Goal: Transaction & Acquisition: Download file/media

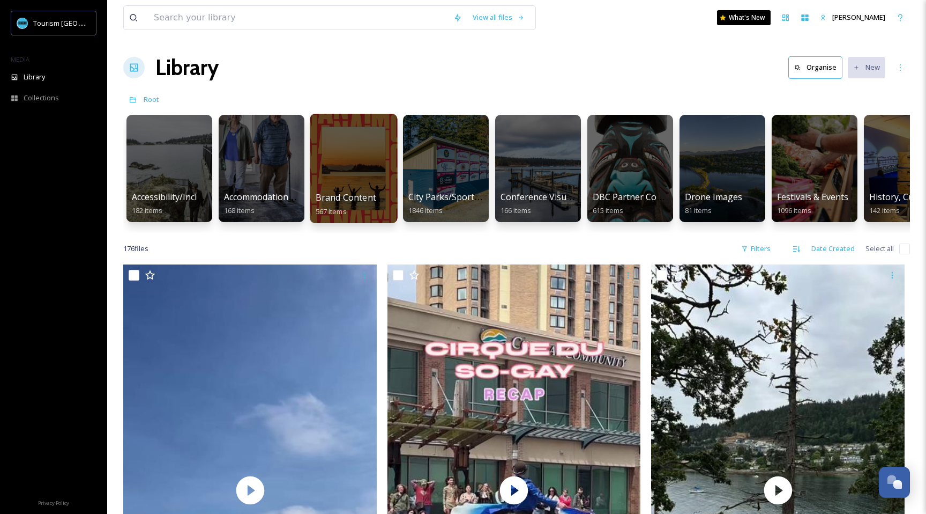
click at [343, 173] on div at bounding box center [353, 168] width 87 height 109
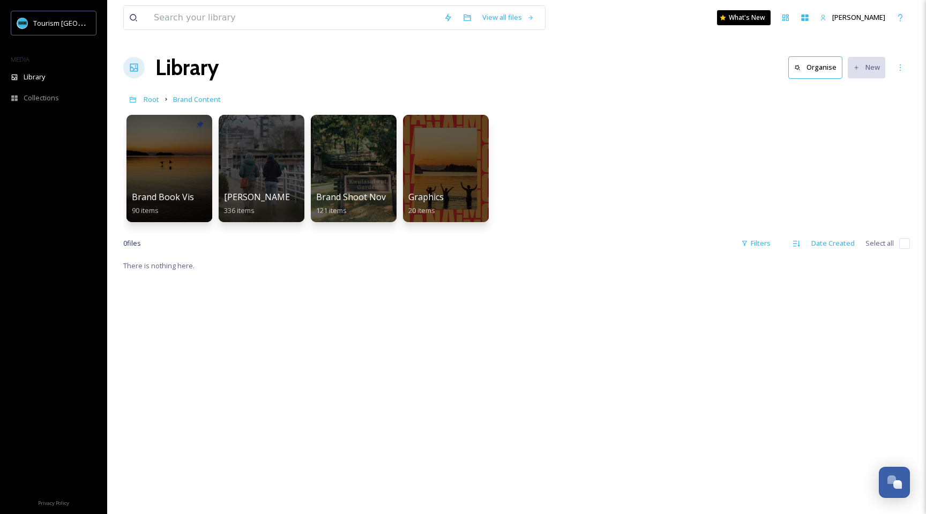
click at [173, 177] on div at bounding box center [170, 168] width 86 height 107
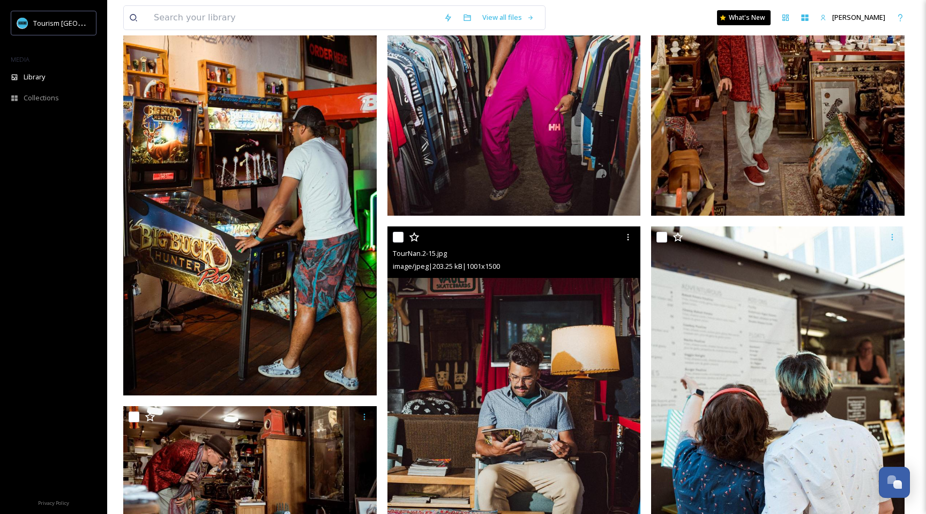
scroll to position [470, 0]
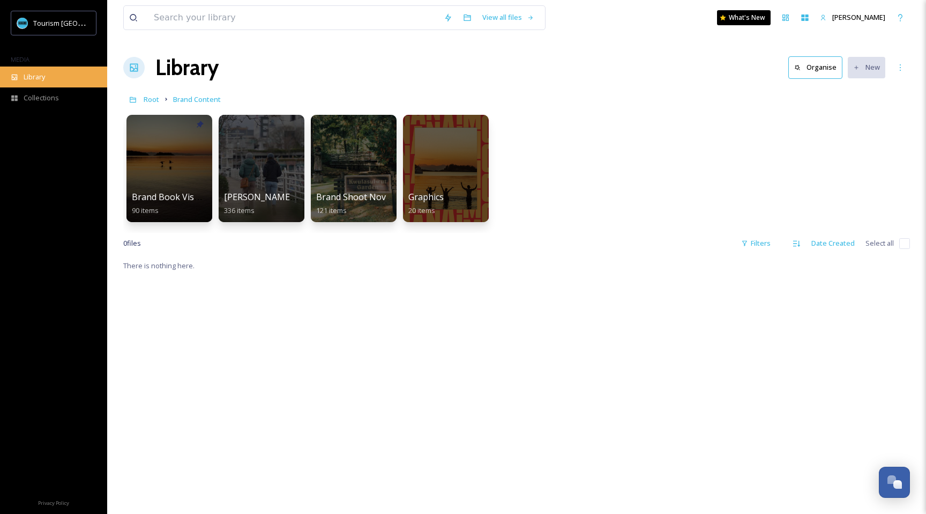
click at [41, 66] on div "Library" at bounding box center [53, 76] width 107 height 21
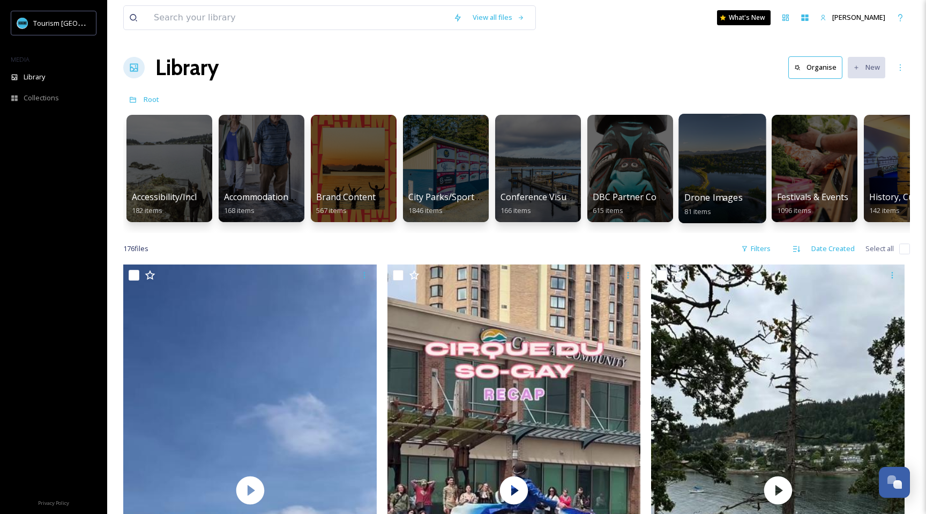
click at [733, 182] on div at bounding box center [722, 168] width 87 height 109
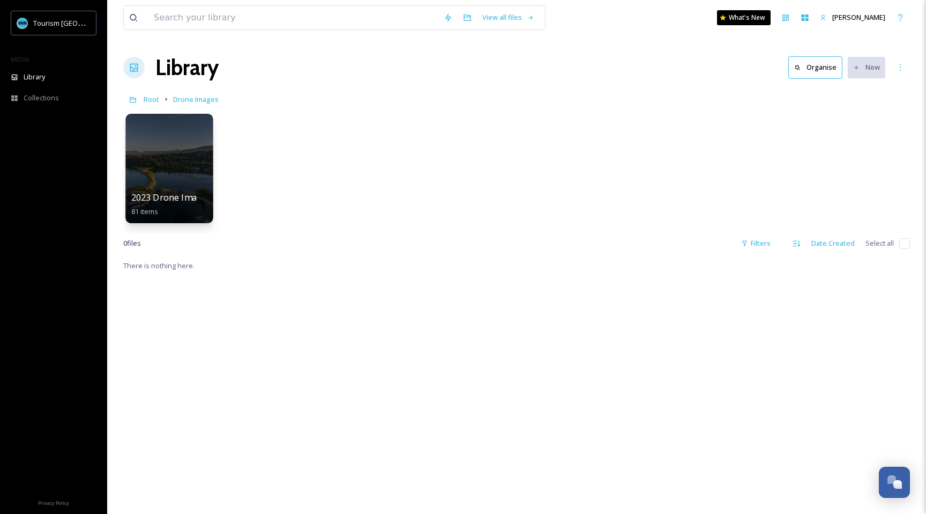
click at [166, 165] on div at bounding box center [168, 168] width 87 height 109
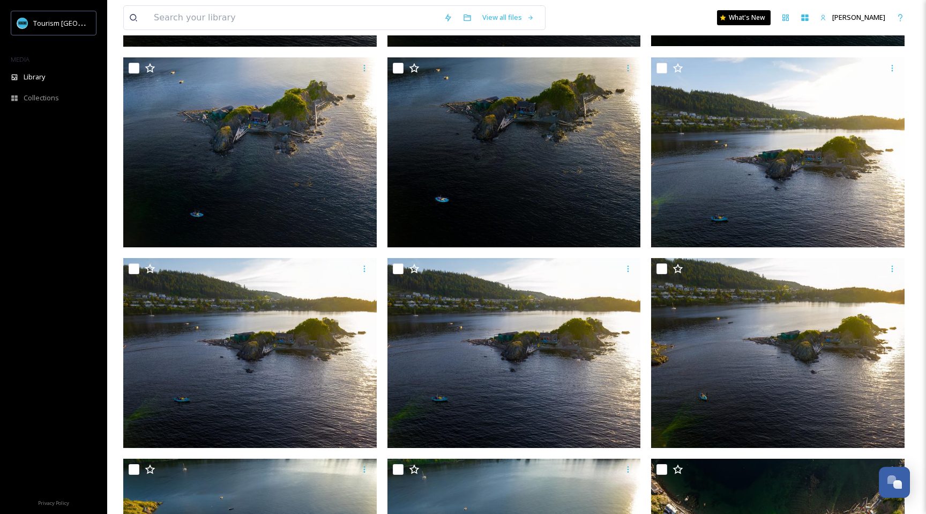
scroll to position [537, 0]
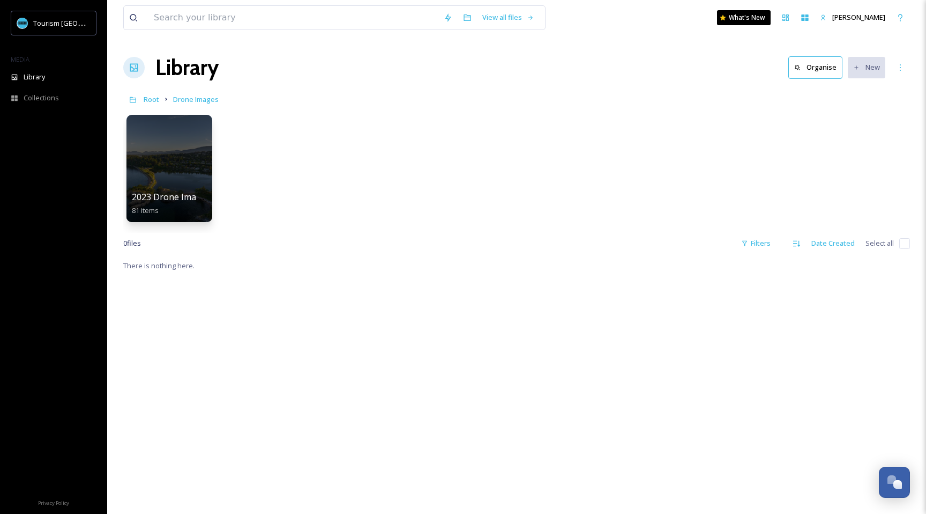
click at [175, 69] on h1 "Library" at bounding box center [186, 67] width 63 height 32
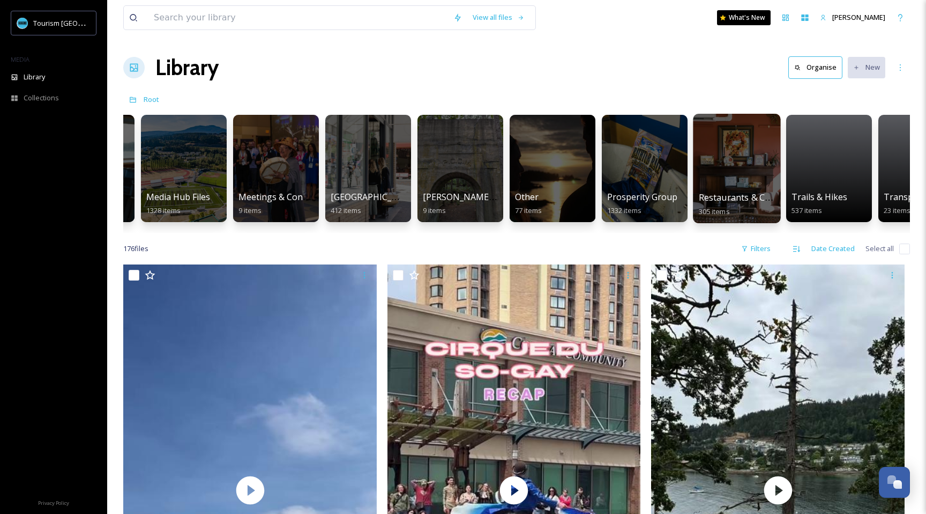
scroll to position [0, 916]
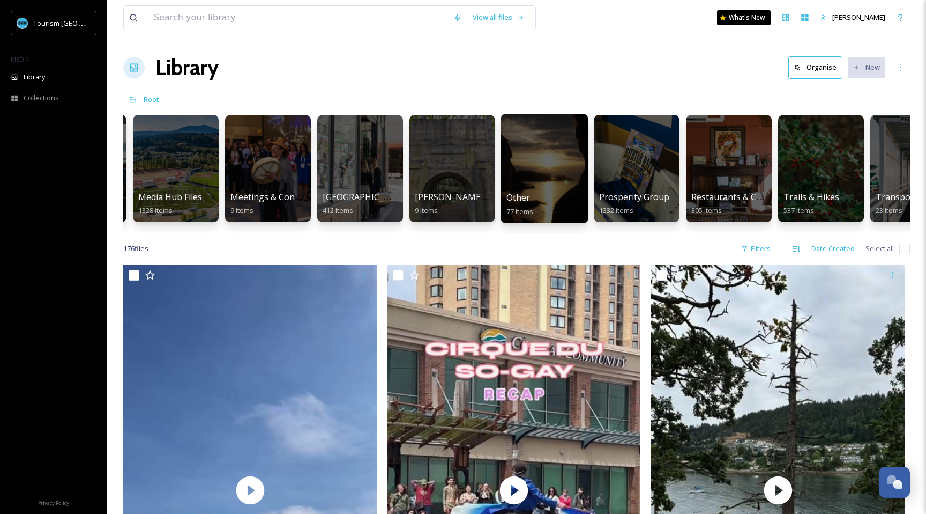
click at [556, 182] on div at bounding box center [544, 168] width 87 height 109
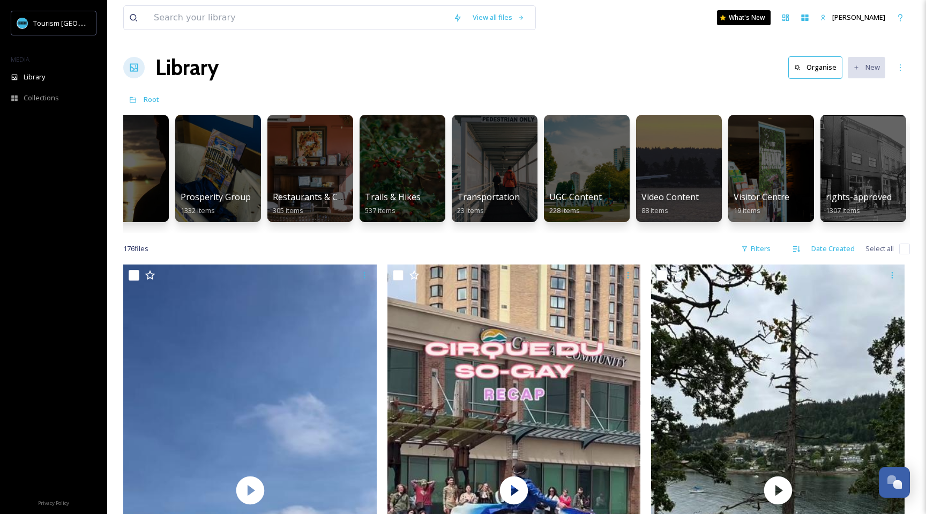
scroll to position [0, 1426]
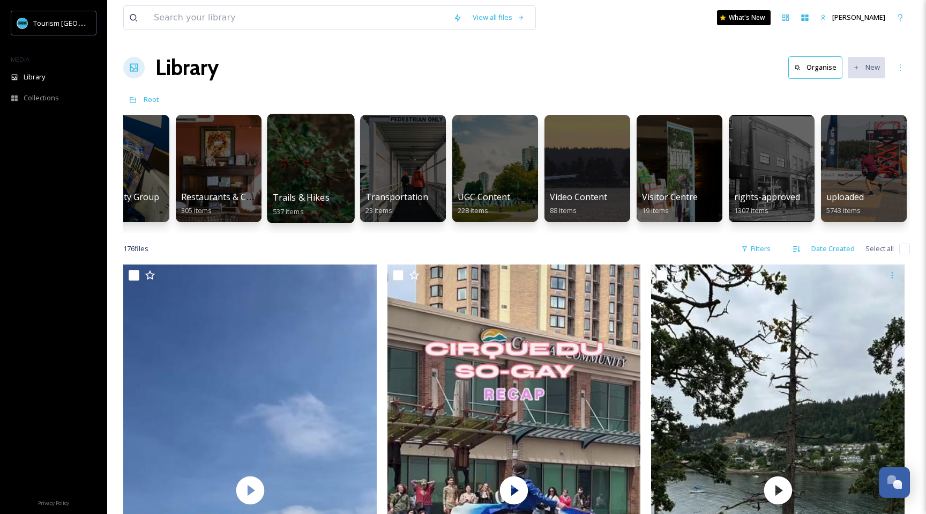
click at [325, 172] on div at bounding box center [310, 168] width 87 height 109
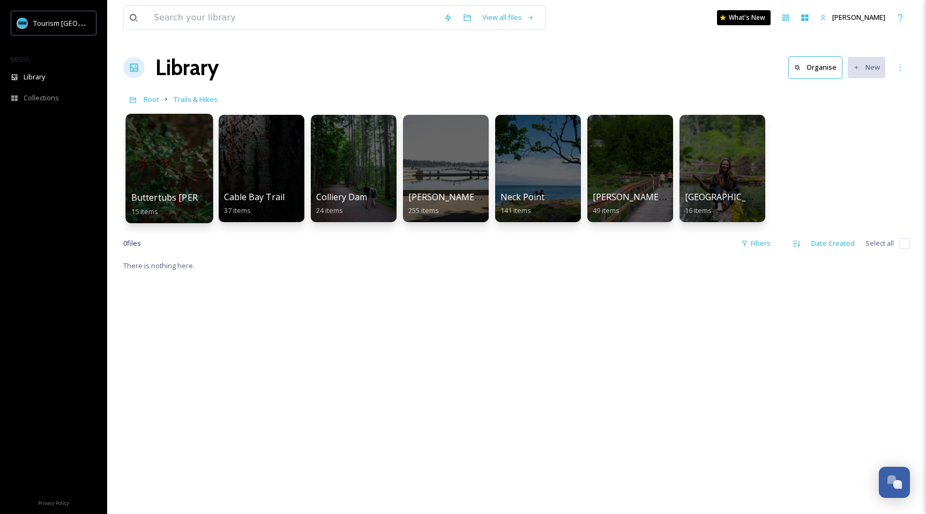
click at [168, 166] on div at bounding box center [168, 168] width 87 height 109
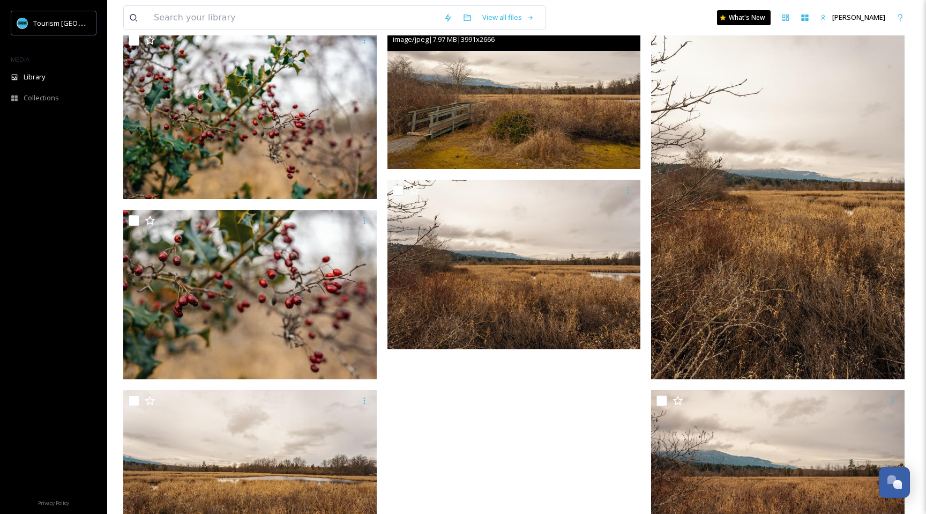
scroll to position [751, 0]
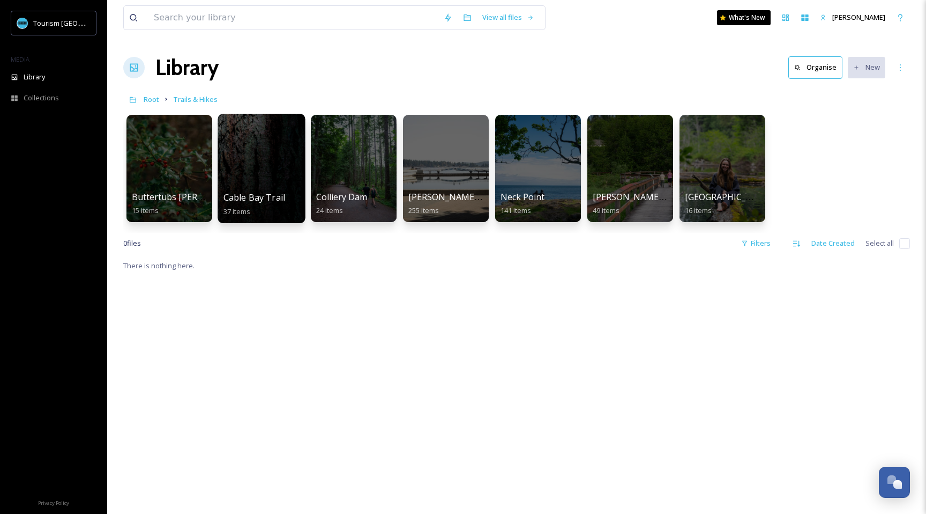
click at [276, 174] on div at bounding box center [261, 168] width 87 height 109
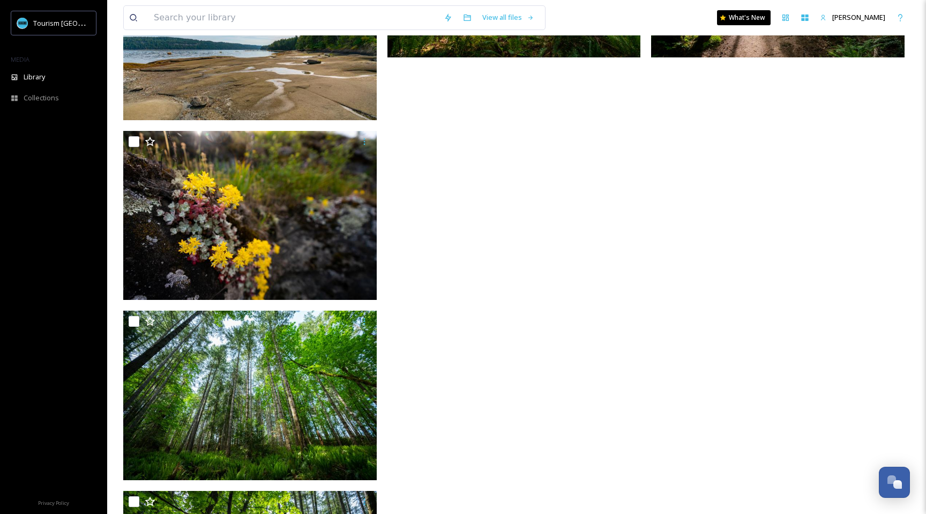
scroll to position [3456, 0]
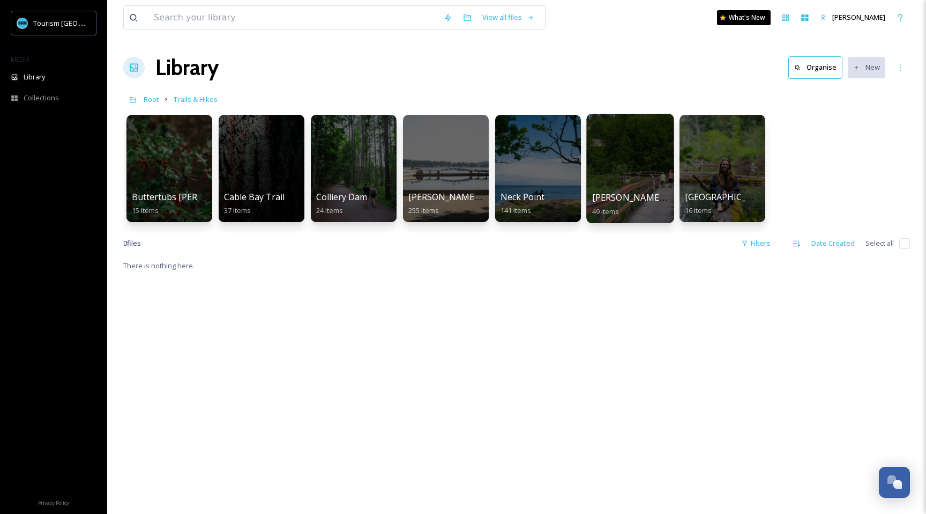
click at [641, 170] on div at bounding box center [629, 168] width 87 height 109
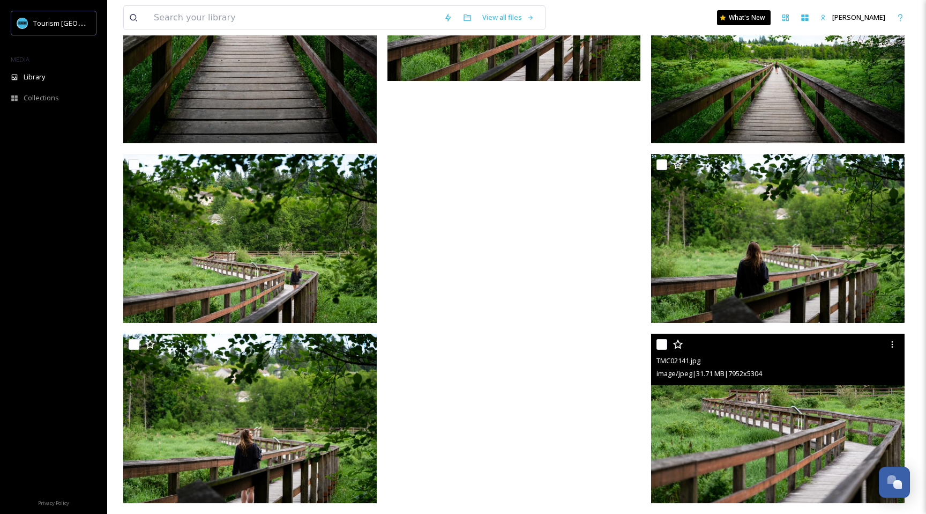
scroll to position [3152, 0]
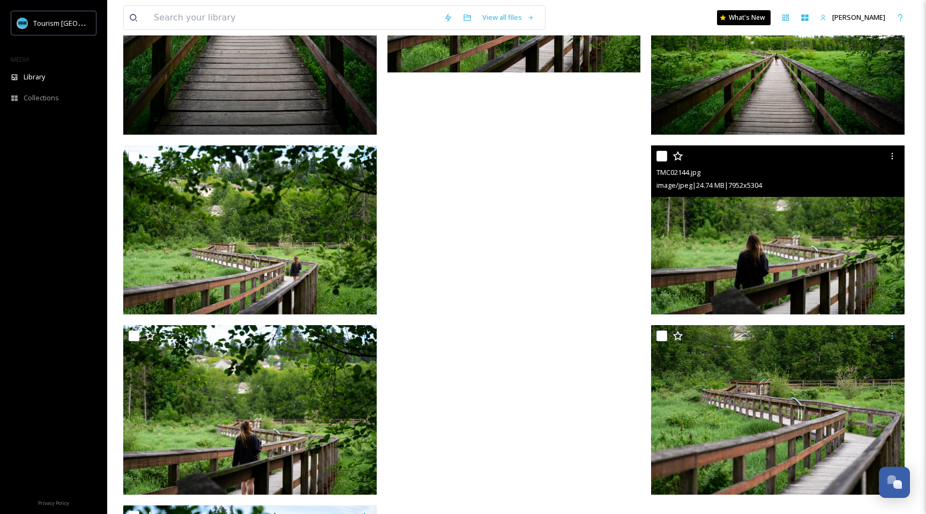
click at [663, 156] on input "checkbox" at bounding box center [662, 156] width 11 height 11
checkbox input "true"
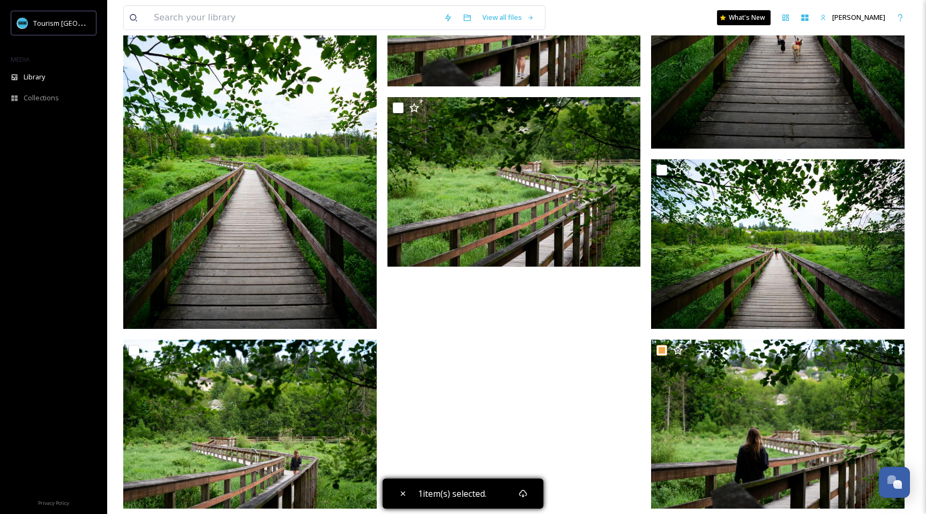
scroll to position [2873, 0]
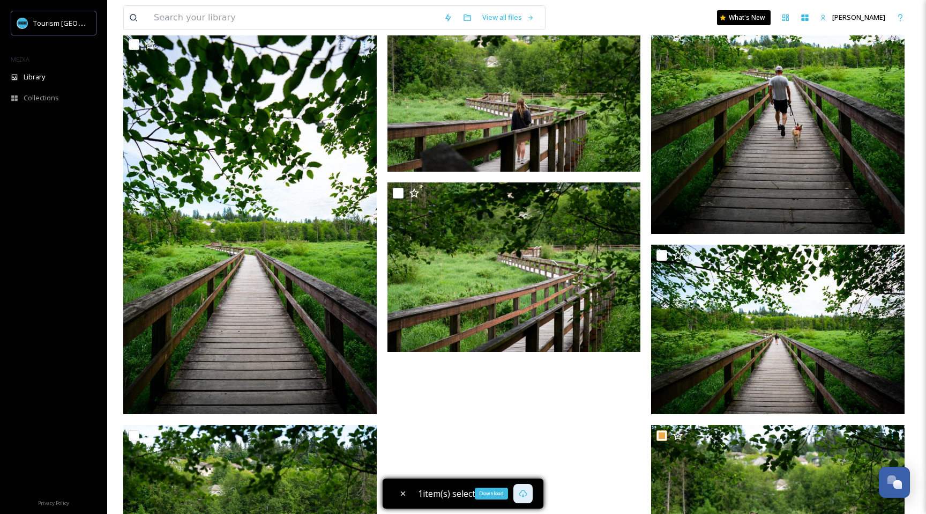
click at [526, 489] on icon at bounding box center [523, 493] width 9 height 9
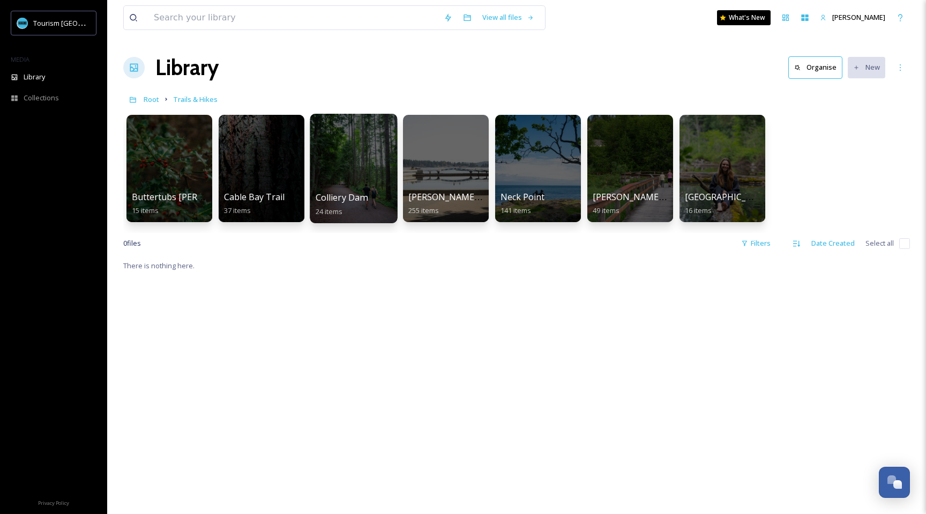
click at [344, 178] on div at bounding box center [353, 168] width 87 height 109
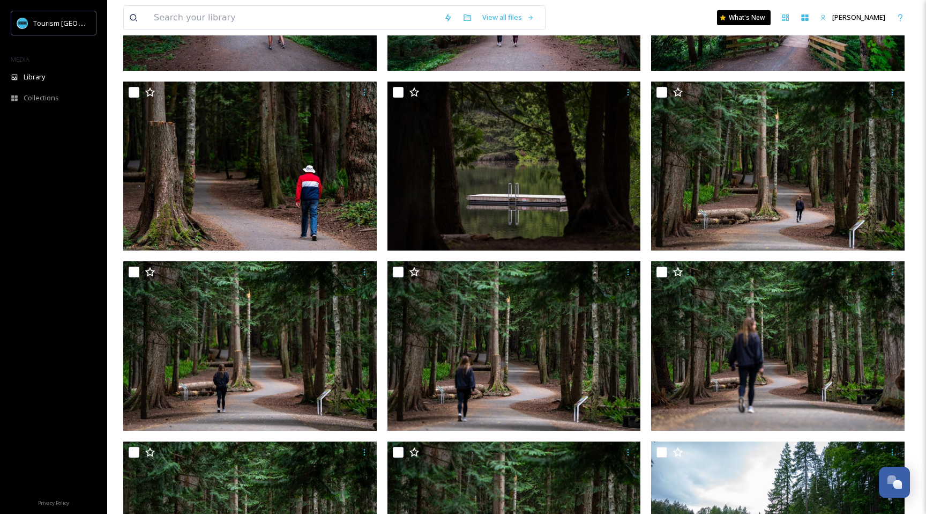
scroll to position [233, 0]
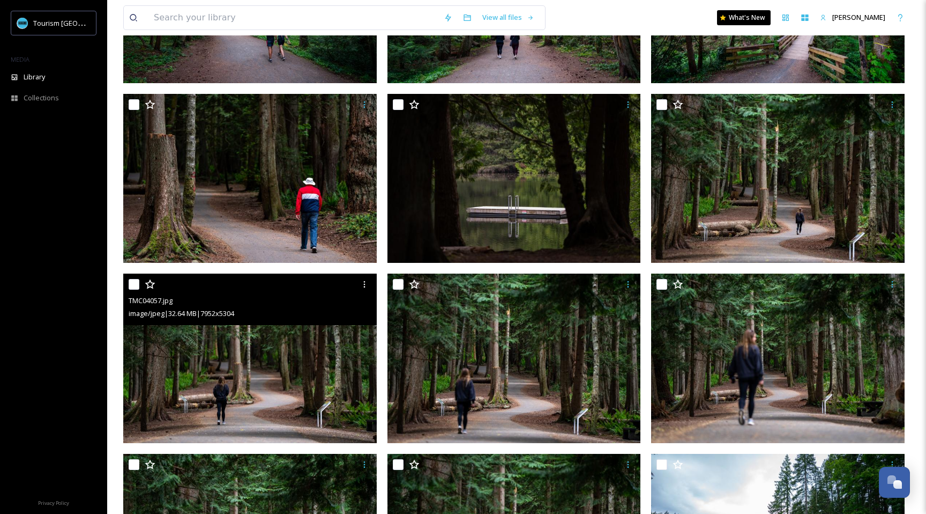
click at [134, 286] on input "checkbox" at bounding box center [134, 284] width 11 height 11
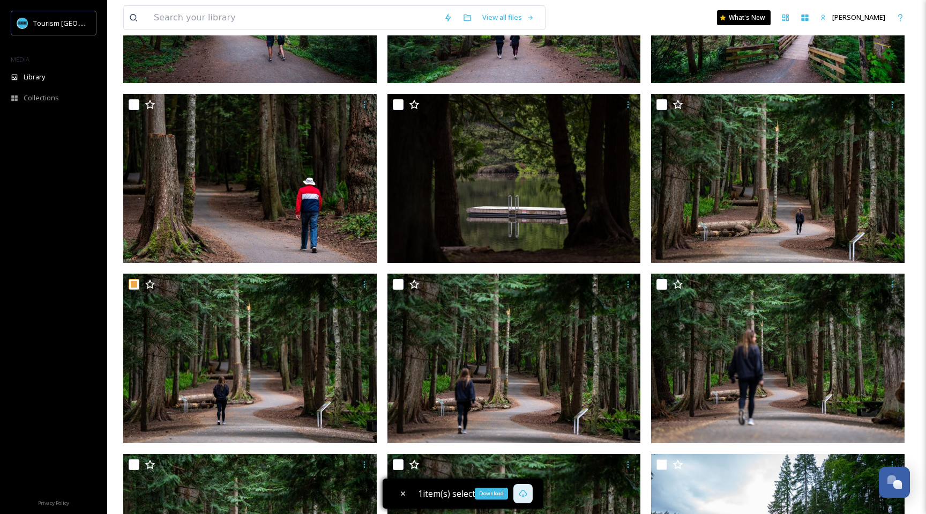
click at [517, 496] on div "Download" at bounding box center [523, 493] width 19 height 19
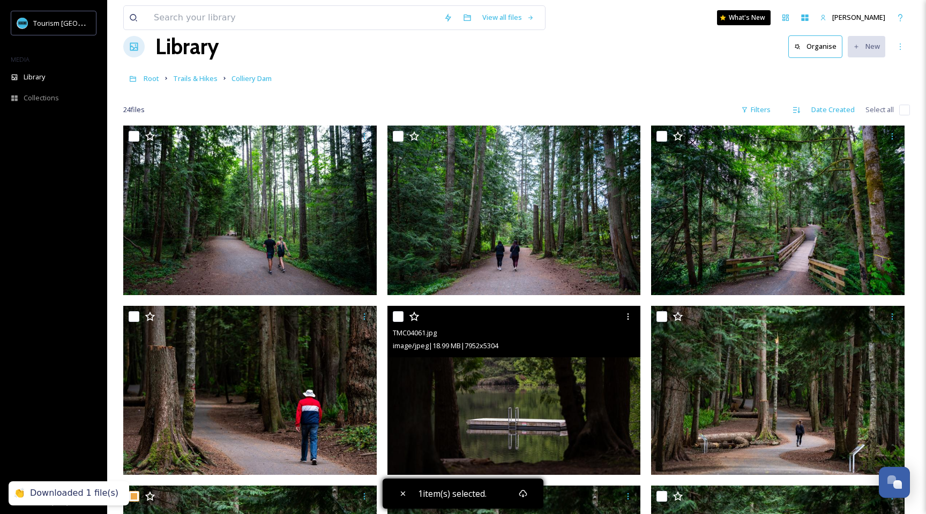
scroll to position [0, 0]
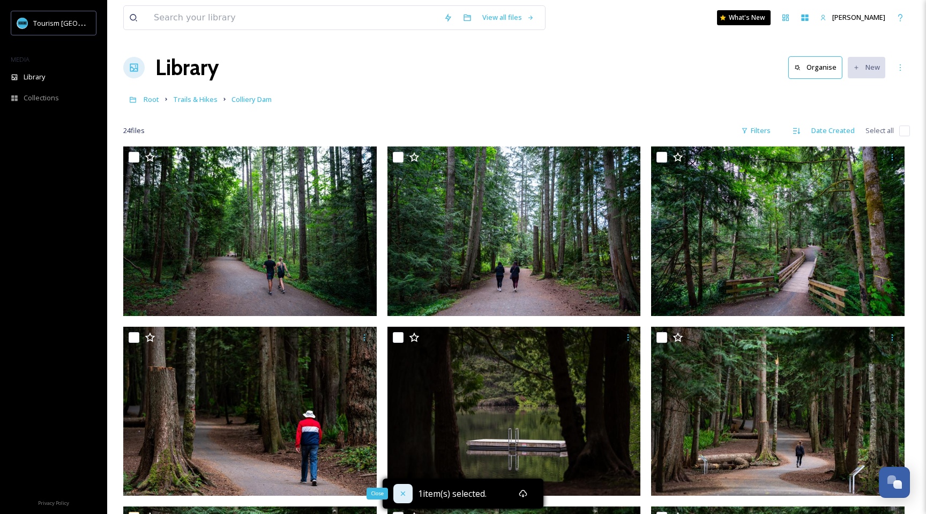
click at [399, 492] on icon at bounding box center [403, 493] width 9 height 9
checkbox input "false"
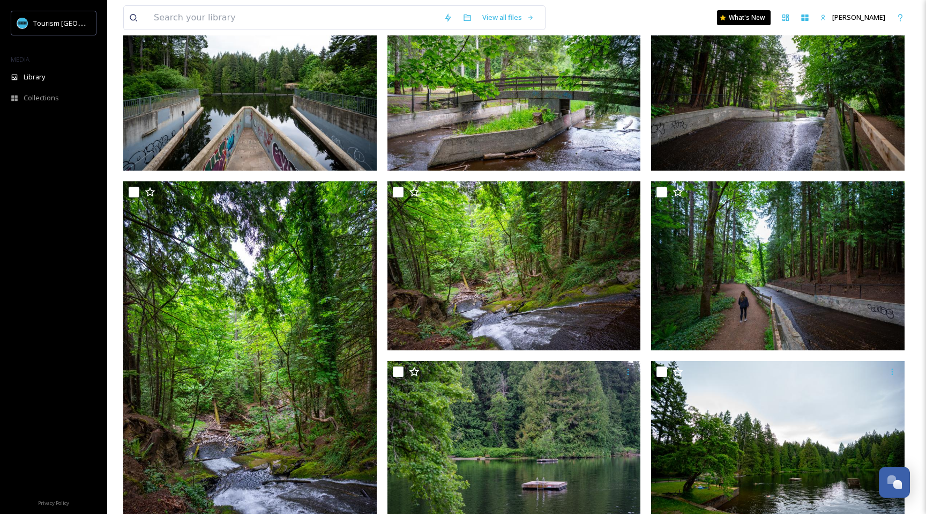
scroll to position [894, 0]
